Goal: Transaction & Acquisition: Subscribe to service/newsletter

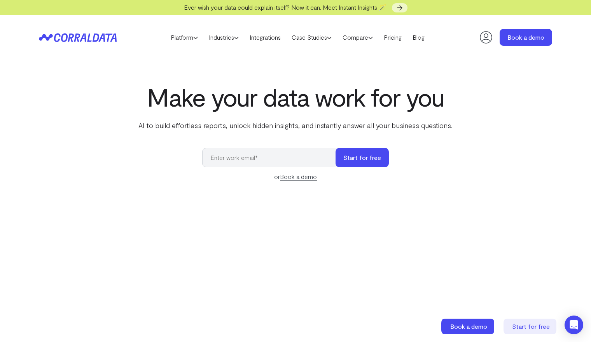
click at [482, 176] on div "Make your data work for you AI to build effortless reports, unlock hidden insig…" at bounding box center [296, 257] width 560 height 348
click at [397, 40] on link "Pricing" at bounding box center [392, 37] width 29 height 12
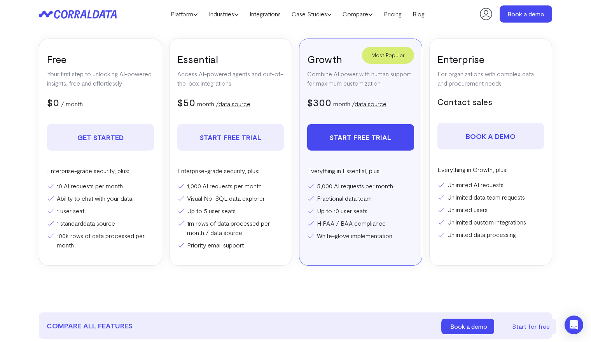
scroll to position [139, 0]
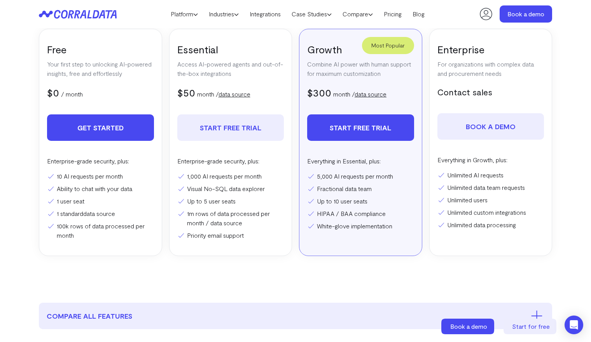
click at [103, 136] on link "Get Started" at bounding box center [100, 127] width 107 height 26
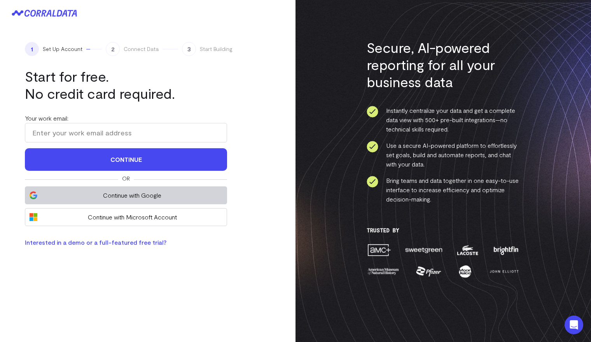
click at [141, 196] on span "Continue with Google" at bounding box center [132, 195] width 181 height 9
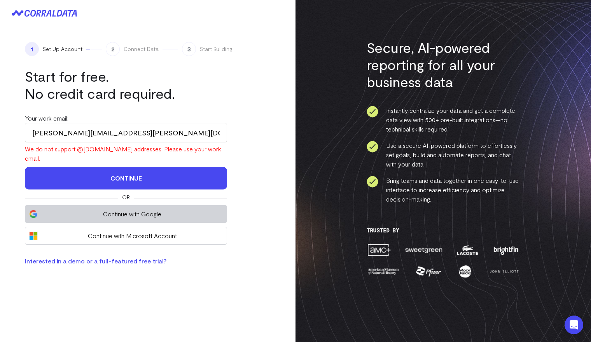
click at [146, 209] on span "Continue with Google" at bounding box center [132, 213] width 181 height 9
